Goal: Task Accomplishment & Management: Complete application form

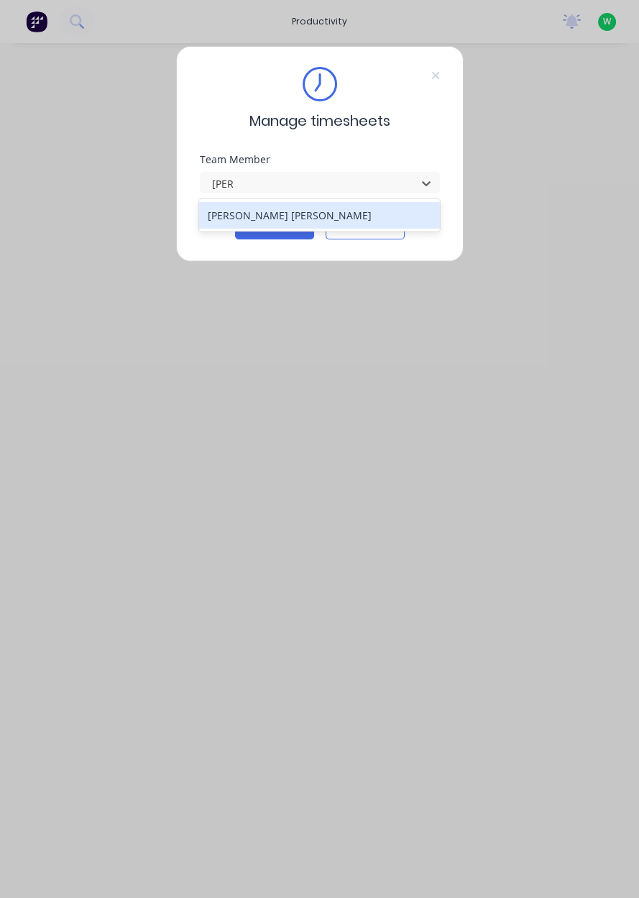
click at [375, 229] on div "[PERSON_NAME] [PERSON_NAME]" at bounding box center [319, 215] width 241 height 32
click at [373, 221] on div "[PERSON_NAME] [PERSON_NAME]" at bounding box center [319, 215] width 241 height 27
type input "[PERSON_NAME]"
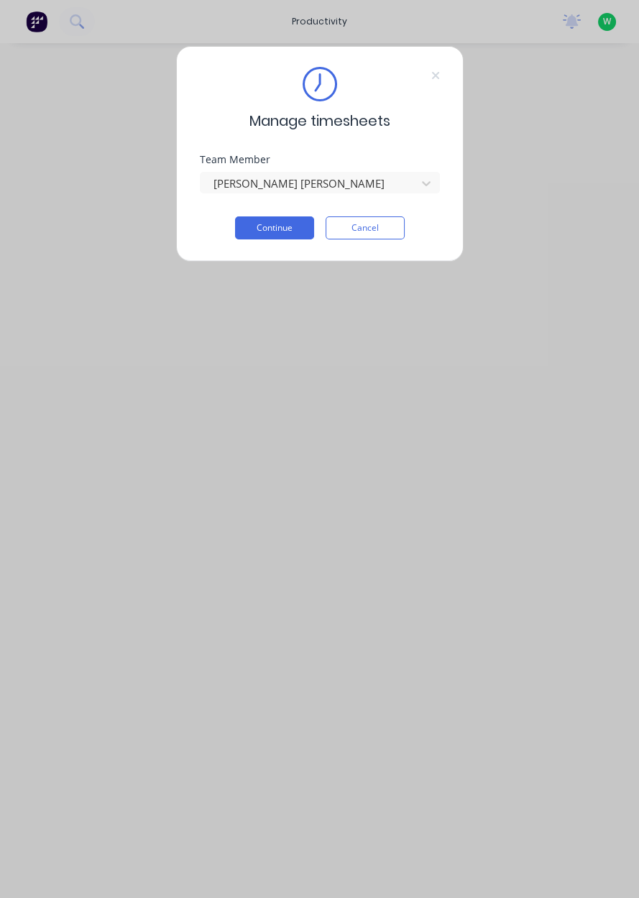
click at [303, 236] on button "Continue" at bounding box center [274, 227] width 79 height 23
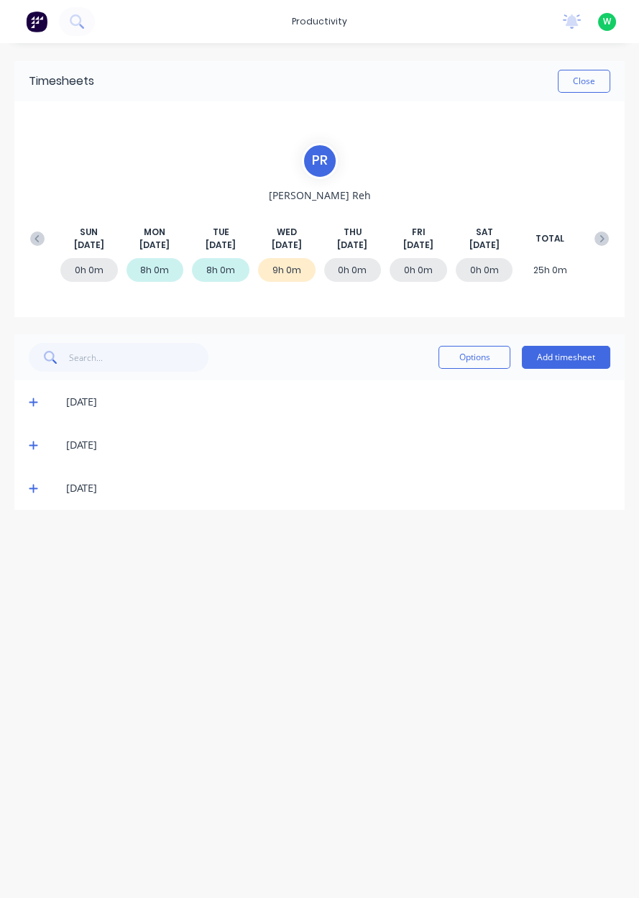
click at [581, 359] on button "Add timesheet" at bounding box center [566, 357] width 88 height 23
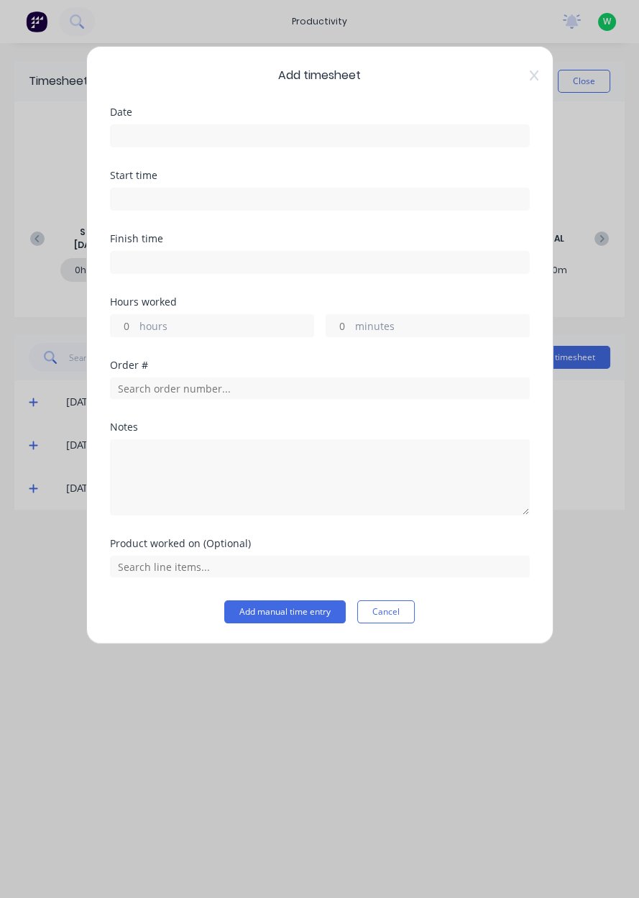
click at [485, 145] on label at bounding box center [320, 135] width 420 height 23
click at [485, 145] on input at bounding box center [320, 136] width 418 height 22
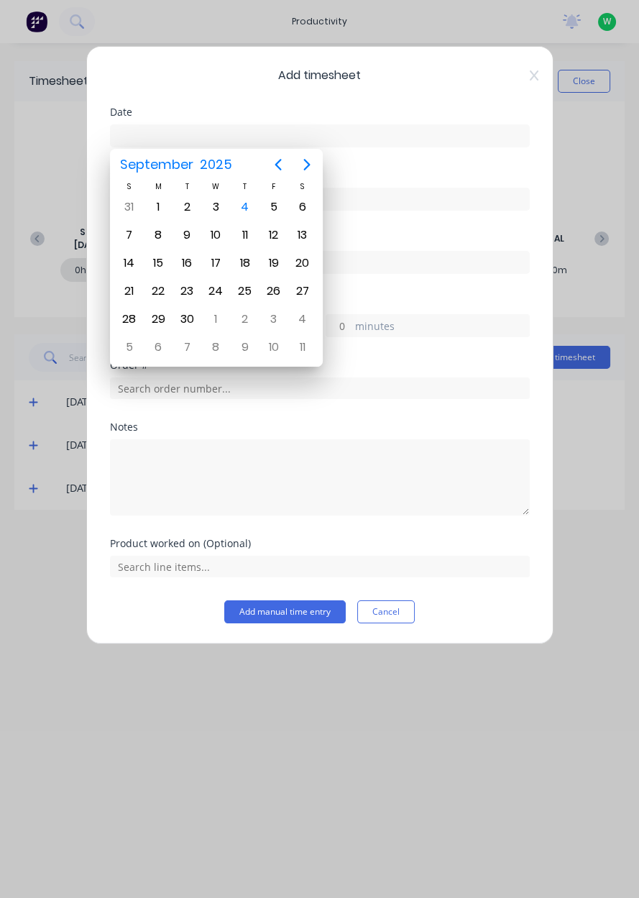
click at [253, 214] on div "4" at bounding box center [244, 206] width 29 height 27
type input "[DATE]"
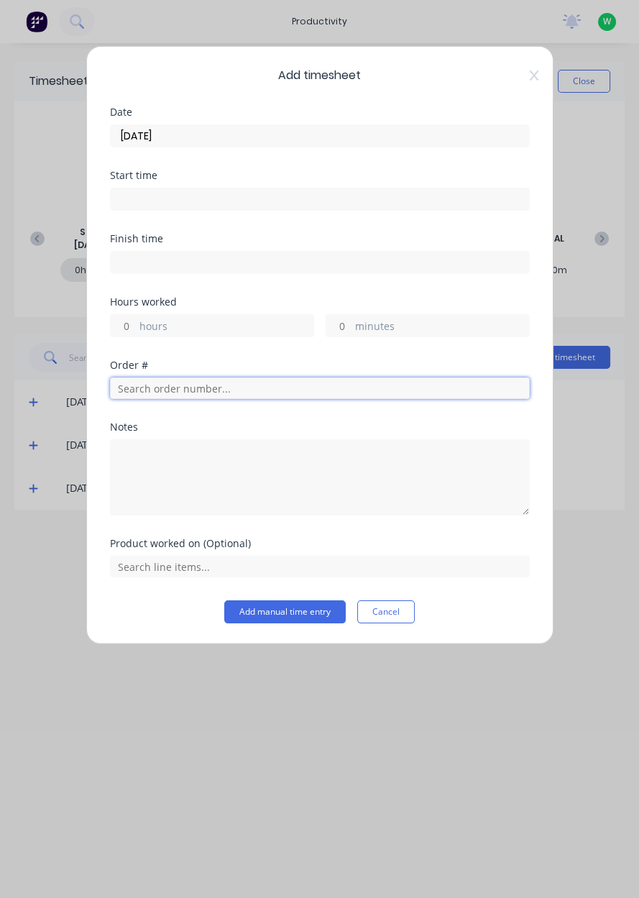
click at [346, 392] on input "text" at bounding box center [320, 388] width 420 height 22
type input "17943"
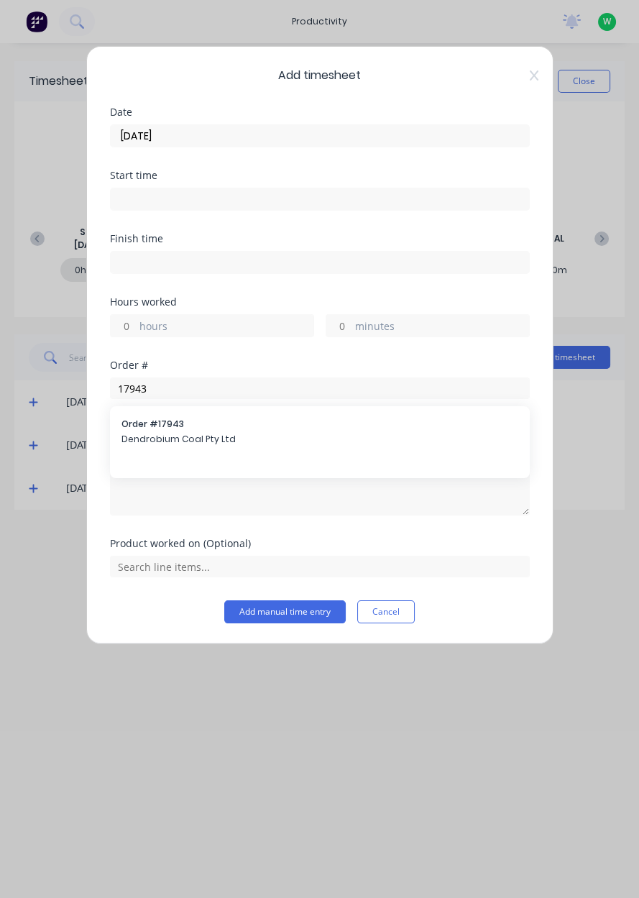
click at [299, 427] on span "Order # 17943" at bounding box center [319, 424] width 397 height 13
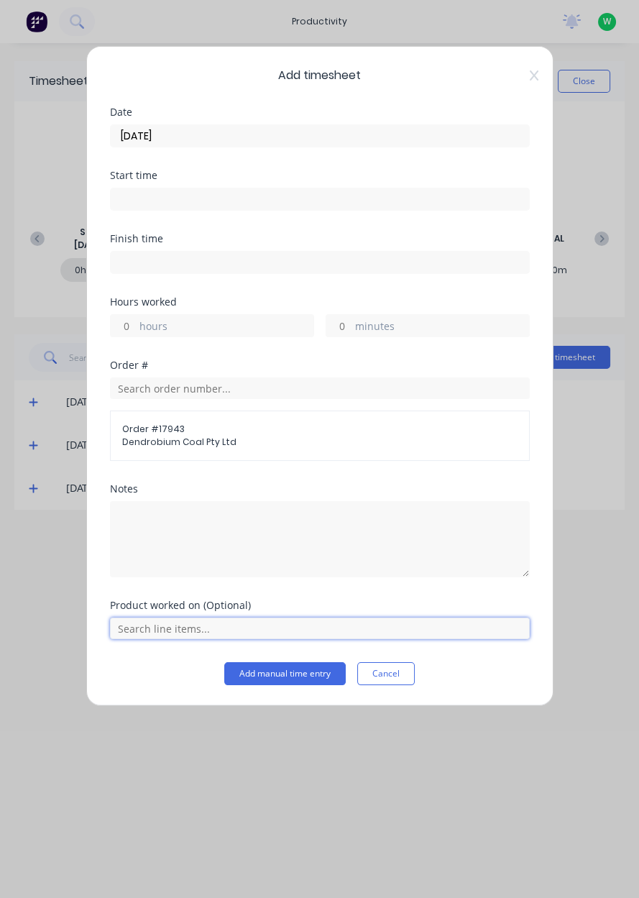
click at [489, 631] on input "text" at bounding box center [320, 629] width 420 height 22
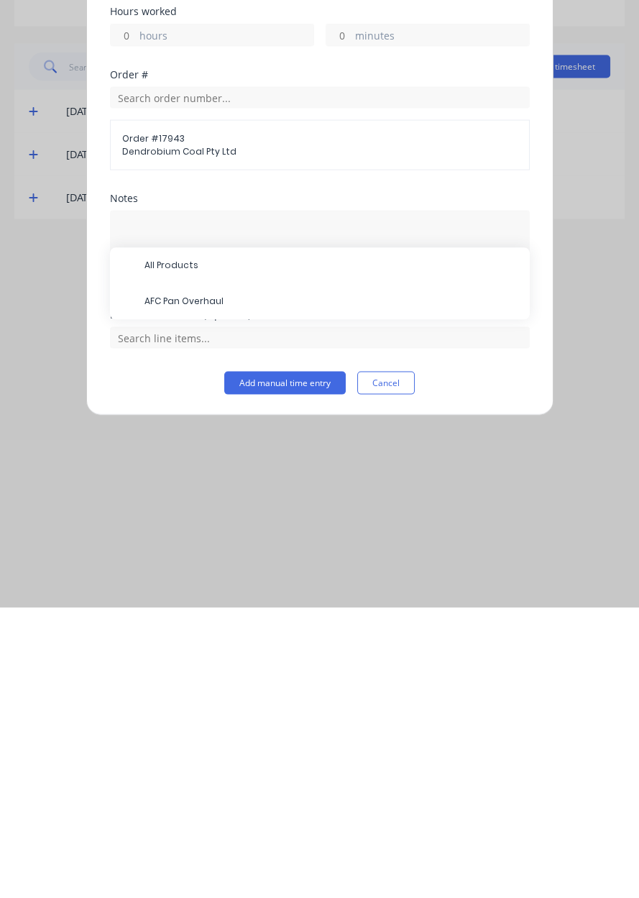
click at [312, 593] on span "AFC Pan Overhaul" at bounding box center [331, 592] width 374 height 13
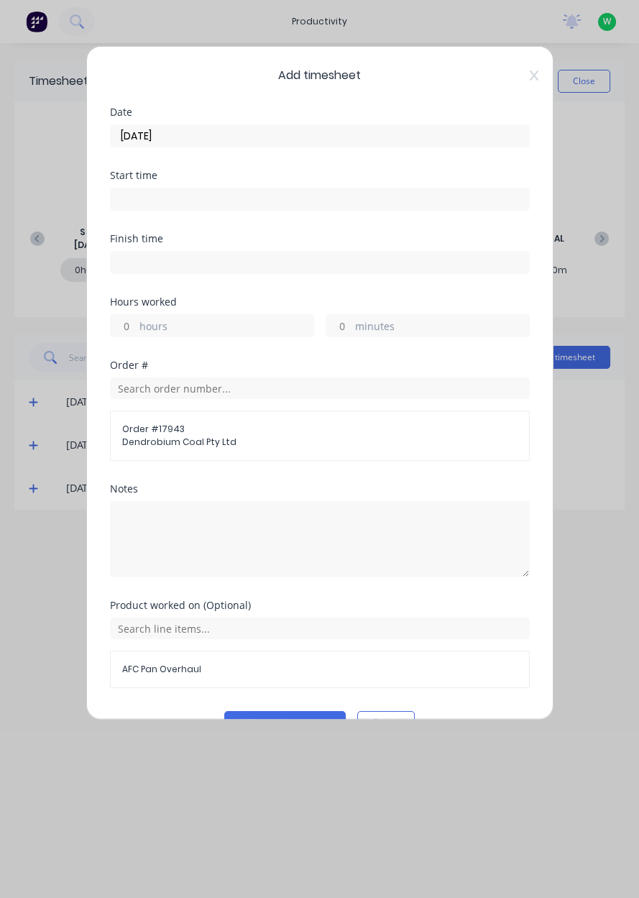
scroll to position [32, 0]
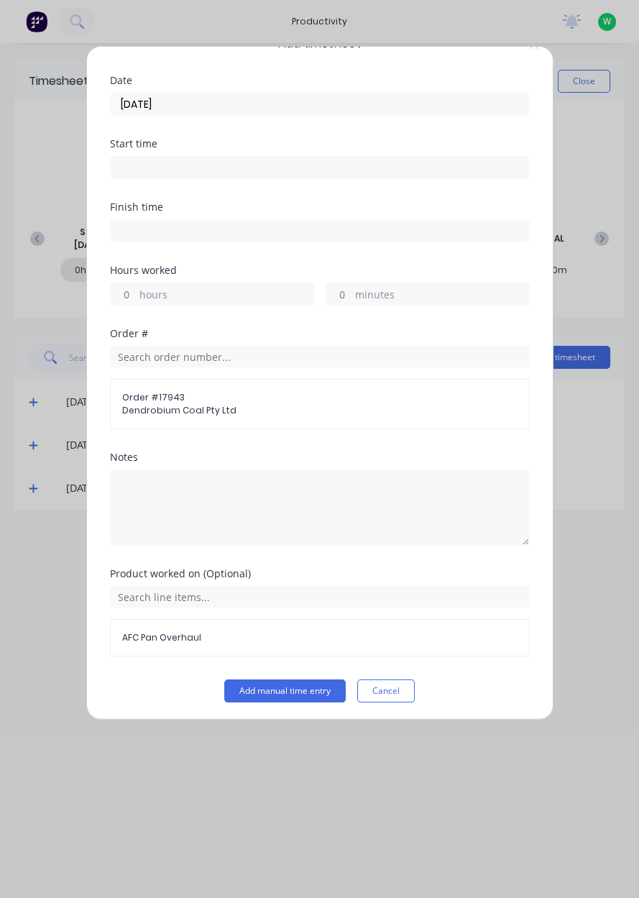
click at [277, 300] on label "hours" at bounding box center [226, 296] width 174 height 18
click at [136, 300] on input "hours" at bounding box center [123, 294] width 25 height 22
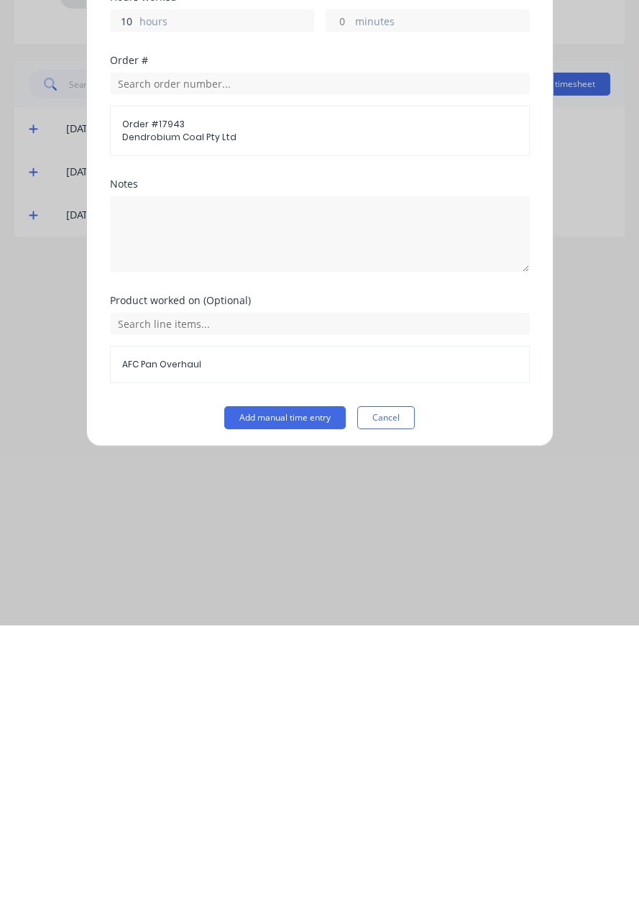
type input "10"
click at [308, 686] on button "Add manual time entry" at bounding box center [284, 690] width 121 height 23
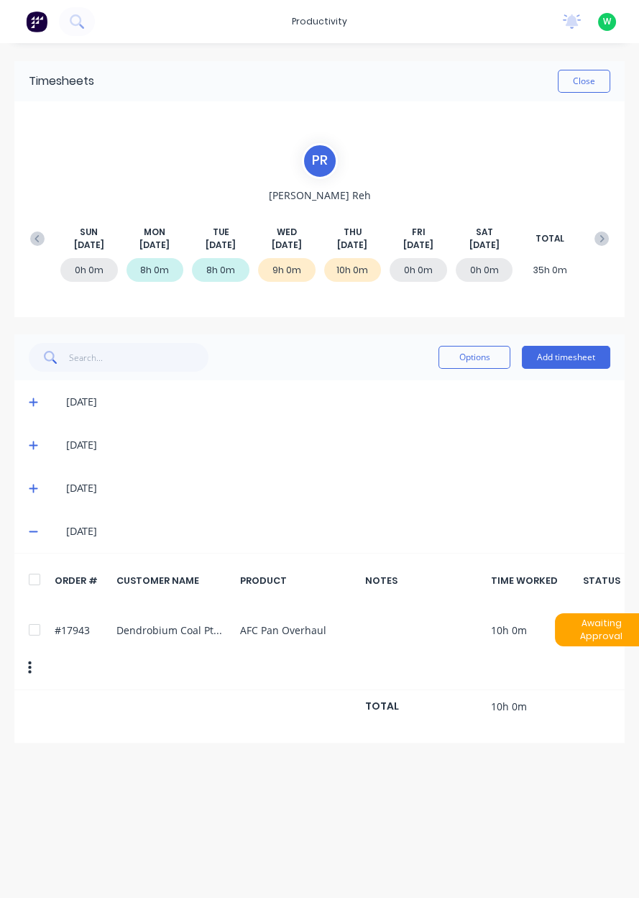
scroll to position [0, 0]
